Goal: Use online tool/utility: Utilize a website feature to perform a specific function

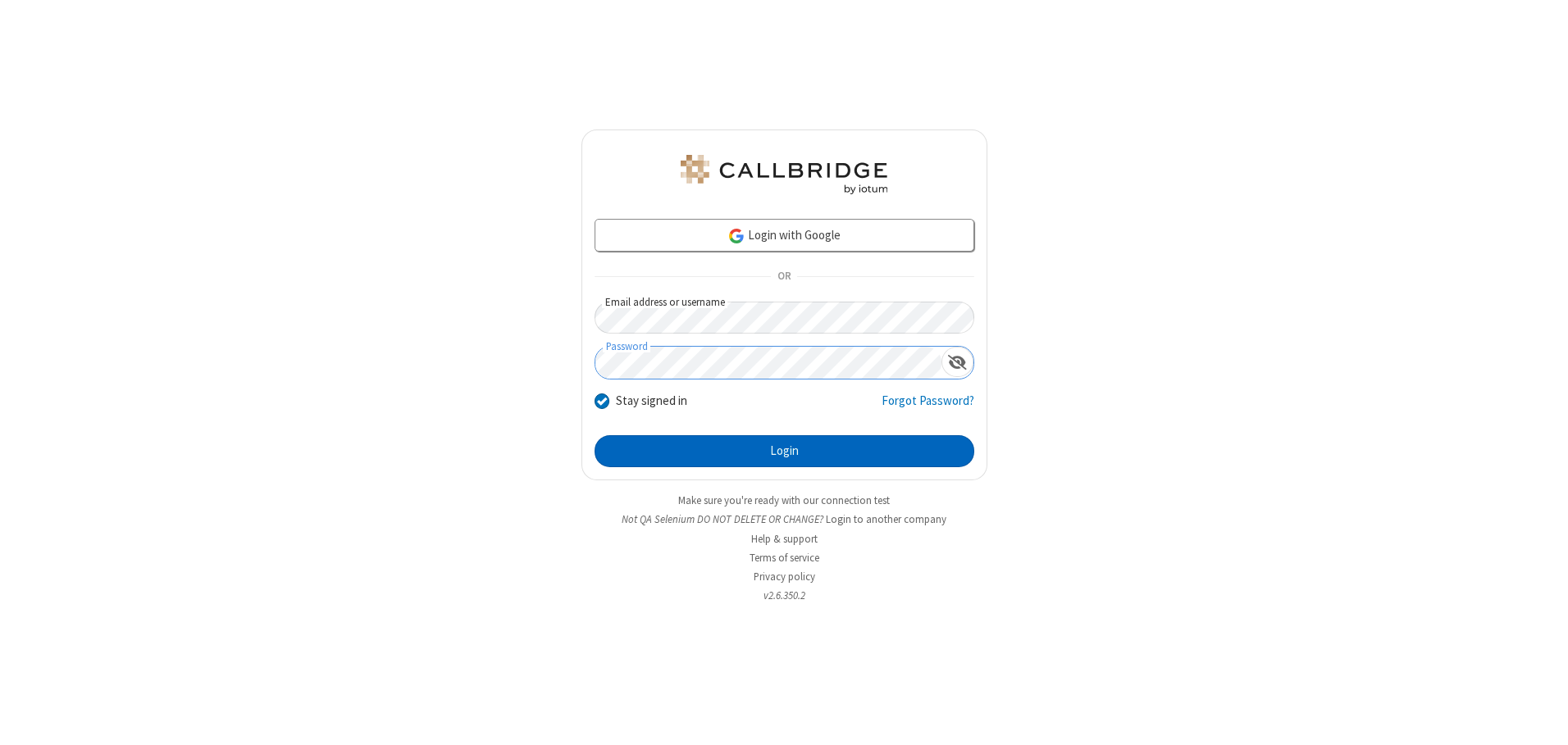
click at [784, 450] on button "Login" at bounding box center [784, 451] width 379 height 33
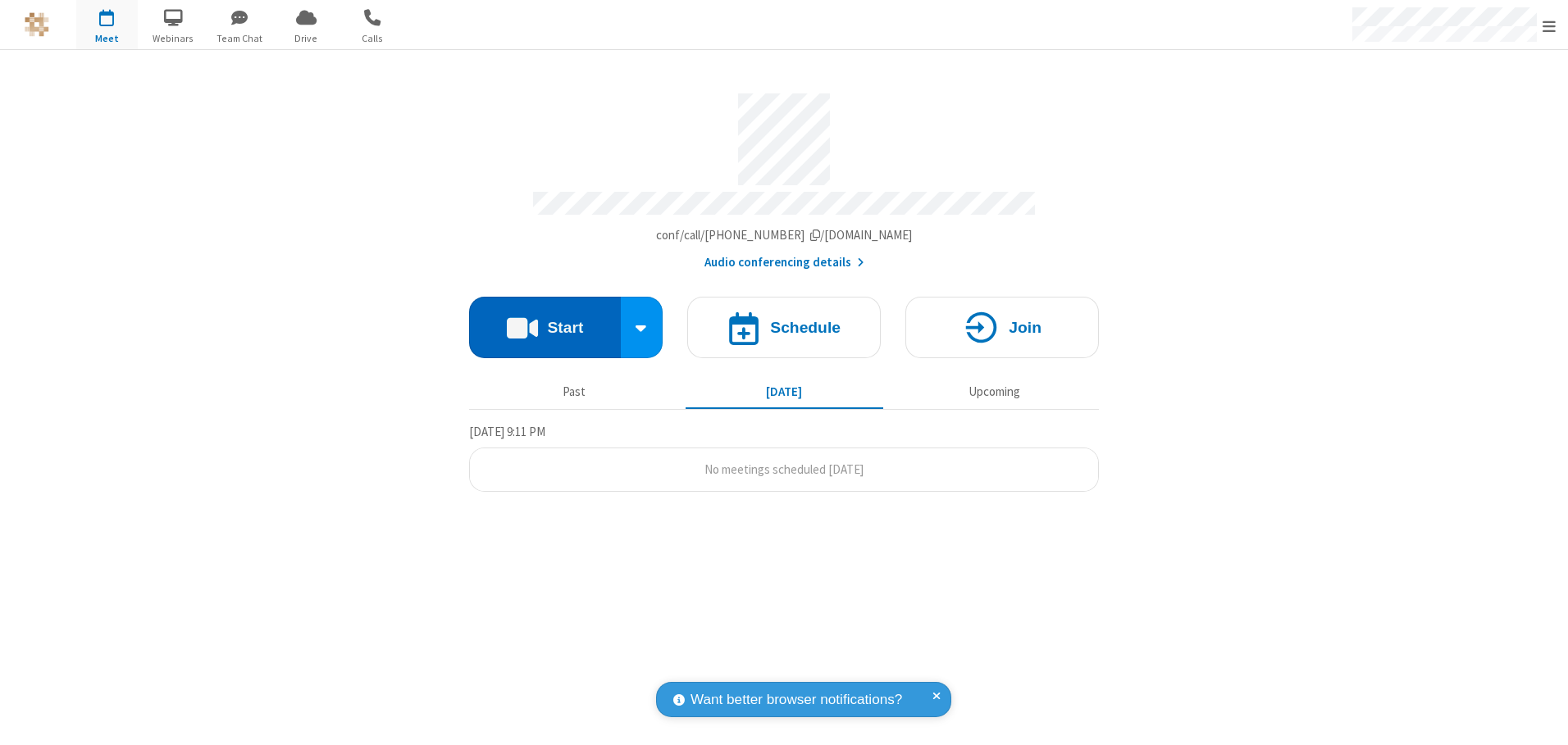
click at [545, 321] on button "Start" at bounding box center [545, 326] width 151 height 61
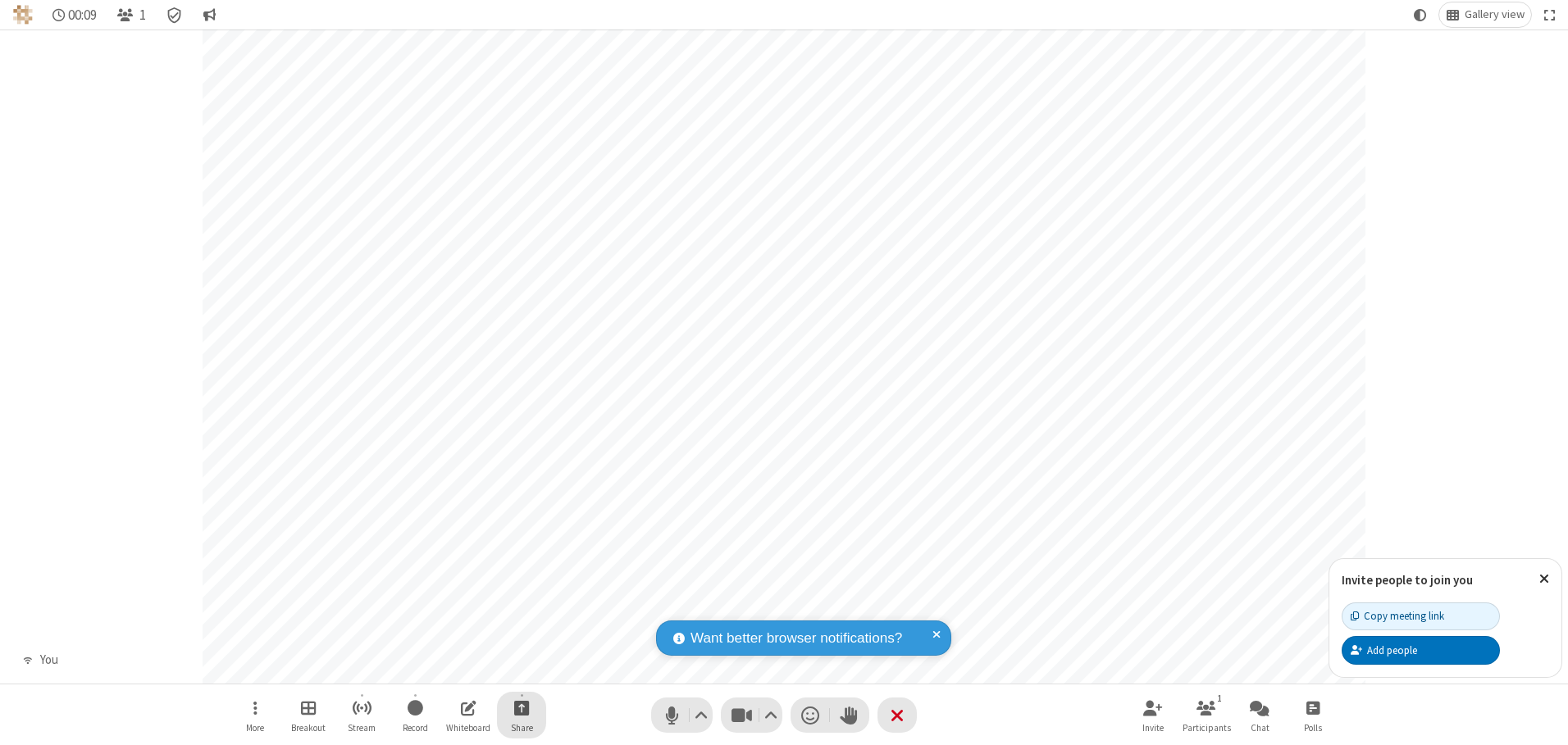
click at [522, 708] on span "Start sharing" at bounding box center [522, 708] width 16 height 20
click at [455, 668] on span "Share my screen" at bounding box center [455, 668] width 19 height 14
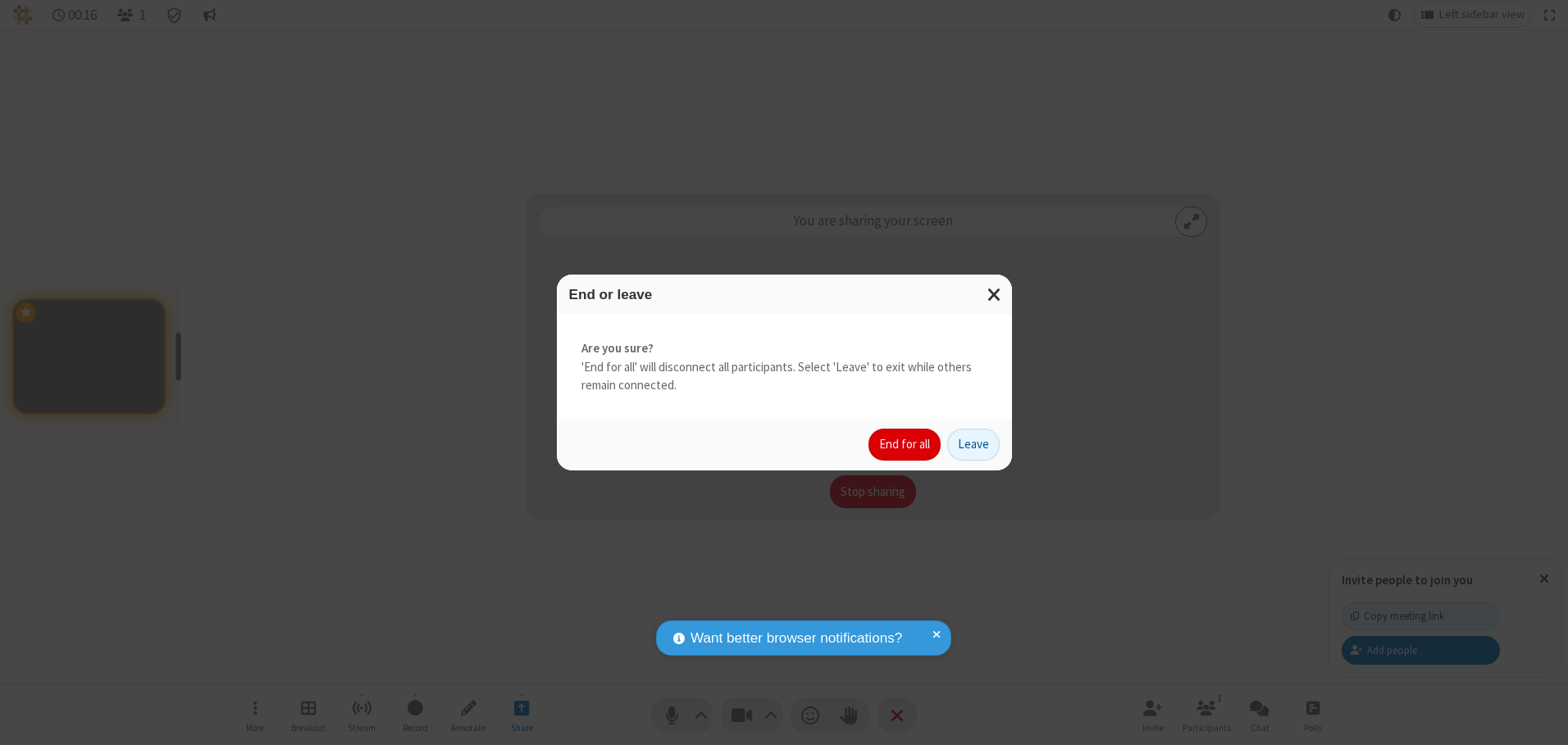
click at [906, 444] on button "End for all" at bounding box center [904, 445] width 72 height 33
